Goal: Transaction & Acquisition: Purchase product/service

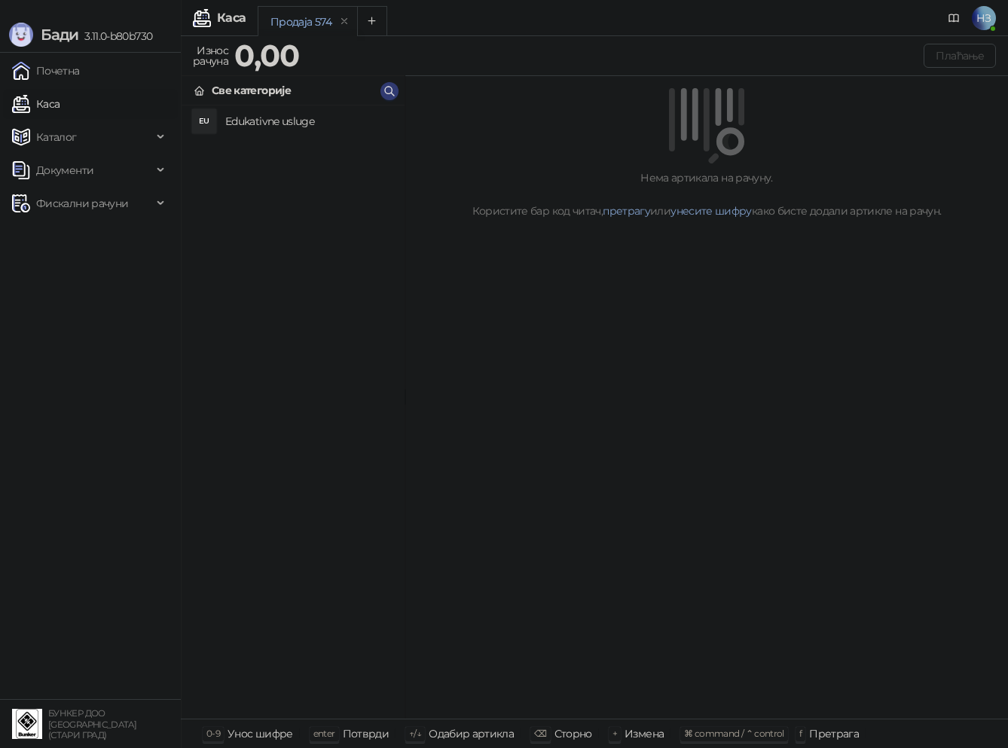
click at [279, 127] on h4 "Edukativne usluge" at bounding box center [308, 121] width 167 height 24
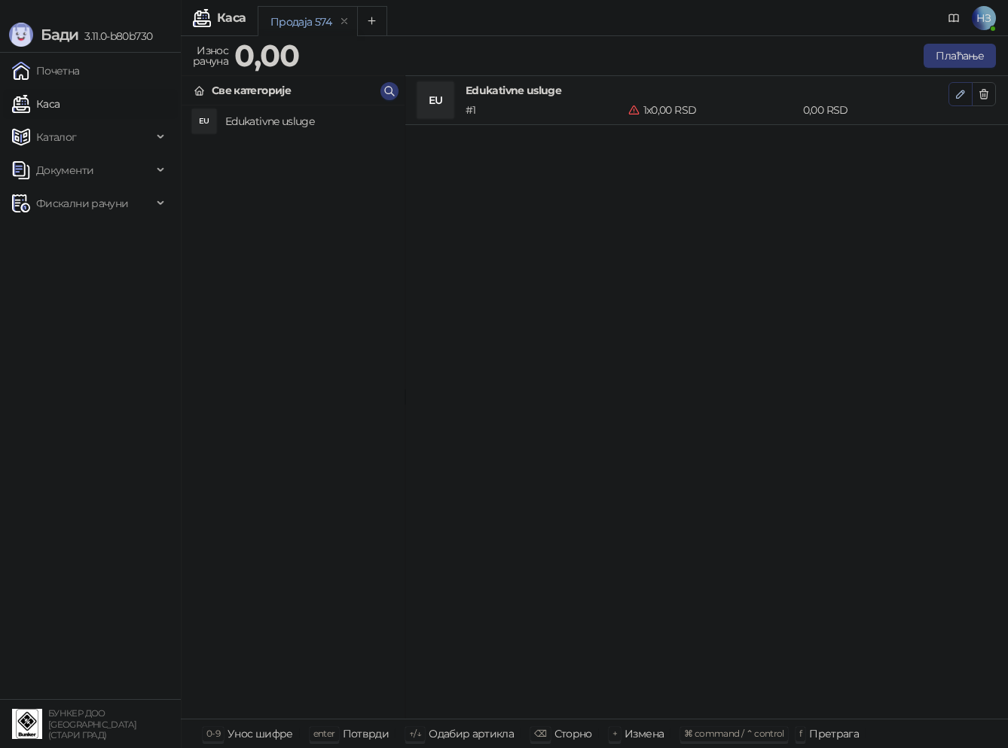
click at [954, 96] on button "button" at bounding box center [961, 94] width 24 height 24
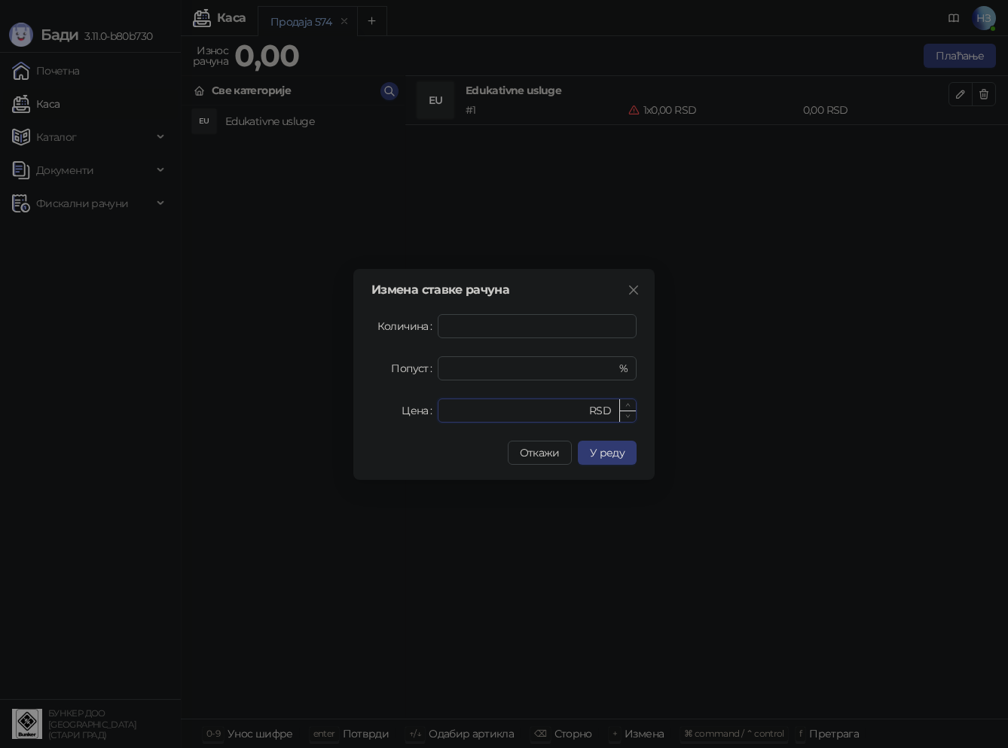
click at [476, 411] on input "*" at bounding box center [516, 410] width 139 height 23
drag, startPoint x: 480, startPoint y: 416, endPoint x: 436, endPoint y: 410, distance: 44.9
click at [436, 410] on div "Цена * RSD" at bounding box center [504, 411] width 265 height 24
type input "****"
click at [607, 454] on span "У реду" at bounding box center [607, 453] width 35 height 14
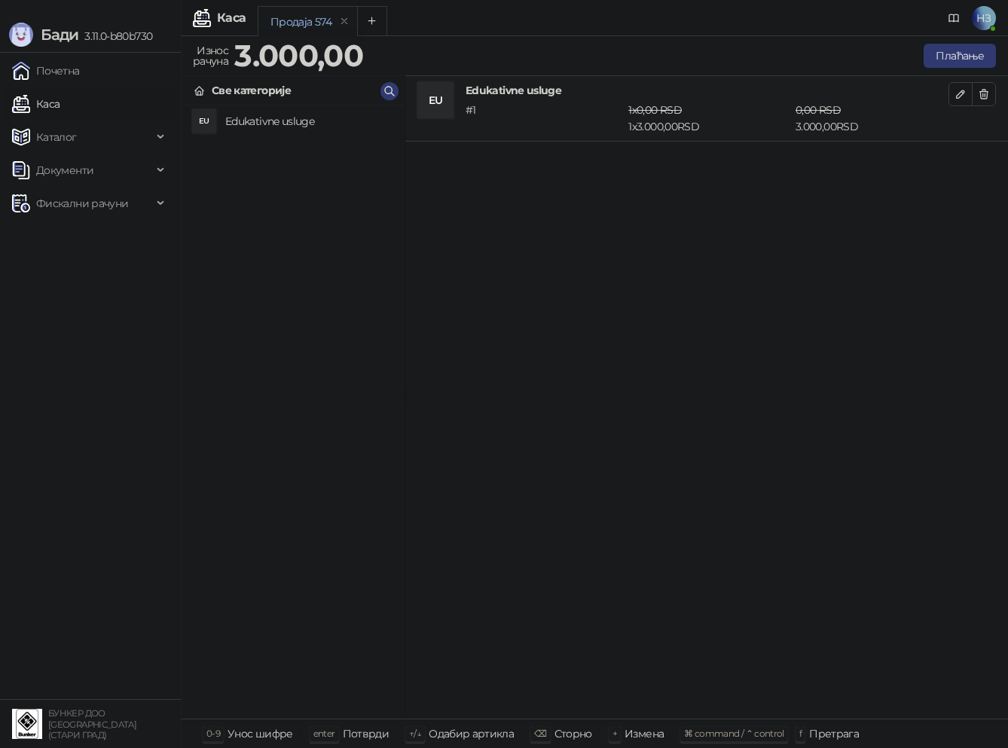
click at [970, 69] on div "Плаћање" at bounding box center [682, 56] width 633 height 30
click at [965, 56] on button "Плаћање" at bounding box center [960, 56] width 72 height 24
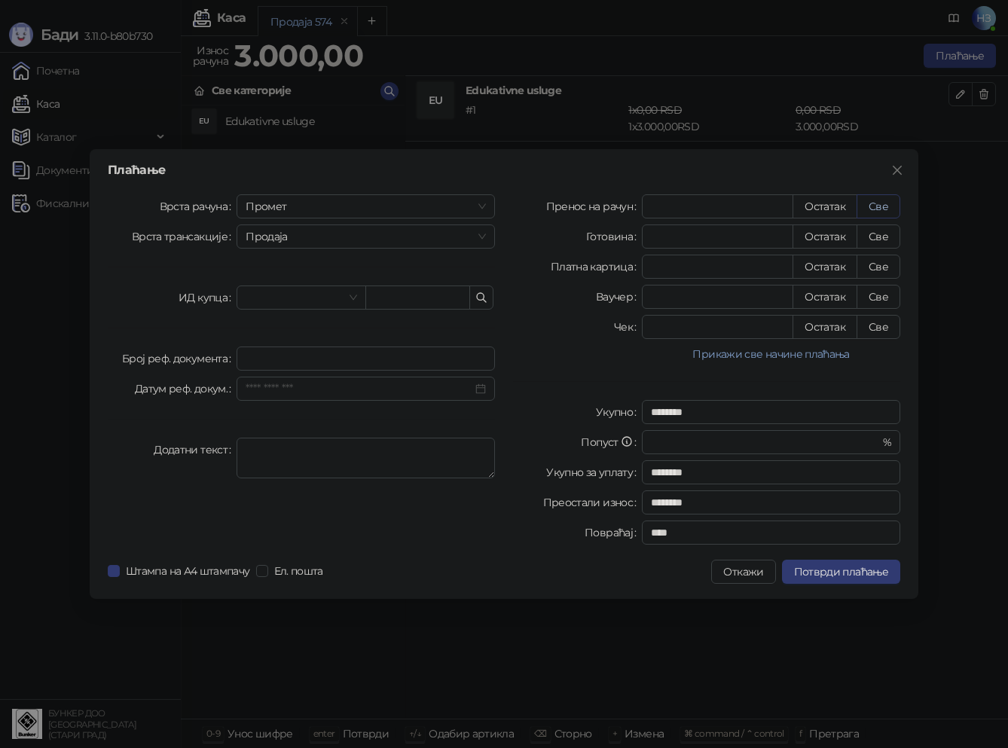
click at [877, 201] on button "Све" at bounding box center [879, 206] width 44 height 24
type input "****"
click at [843, 572] on span "Потврди плаћање" at bounding box center [841, 572] width 94 height 14
